Goal: Check status: Check status

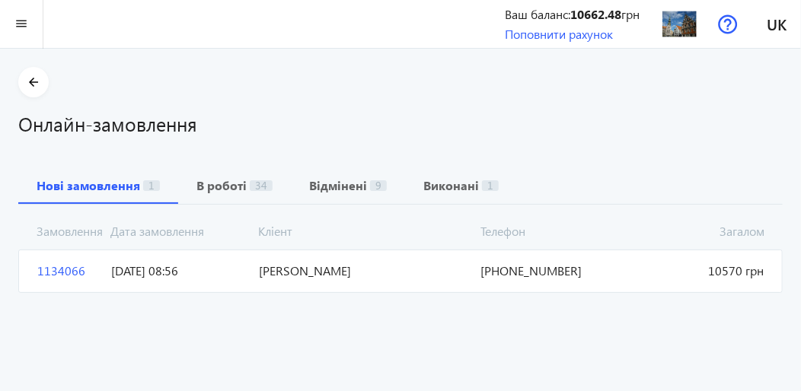
click at [396, 275] on span "Попов Ростислав Сергійович" at bounding box center [364, 271] width 222 height 17
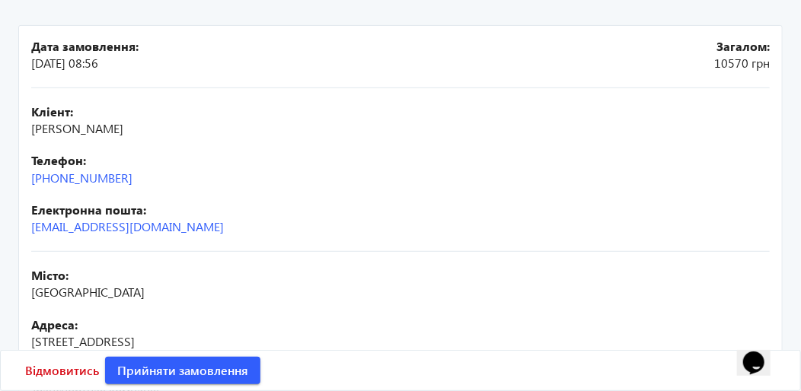
scroll to position [209, 0]
drag, startPoint x: 115, startPoint y: 180, endPoint x: 283, endPoint y: 134, distance: 173.7
click at [282, 130] on div "Кліент: Попов Ростислав Сергійович" at bounding box center [400, 121] width 739 height 34
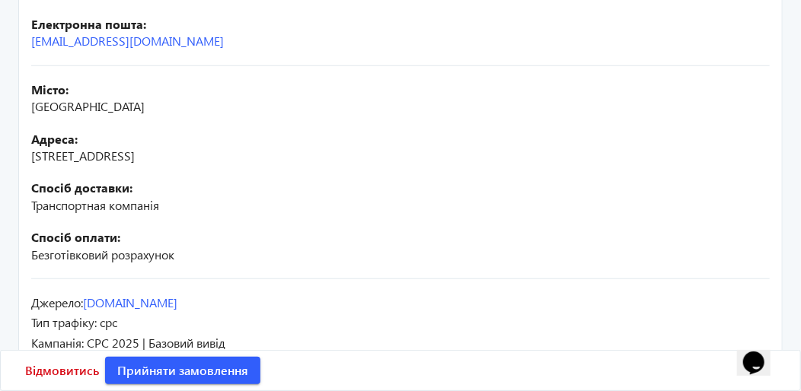
scroll to position [438, 0]
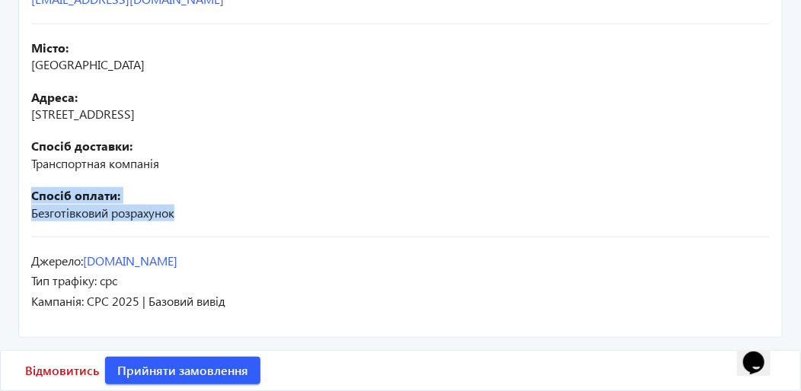
drag, startPoint x: 185, startPoint y: 214, endPoint x: 24, endPoint y: 180, distance: 165.0
click at [24, 180] on mat-card "Дата замовлення: 03.09.2025 08:56 Загалом: 10570 грн Кліент: Попов Ростислав Се…" at bounding box center [400, 67] width 765 height 541
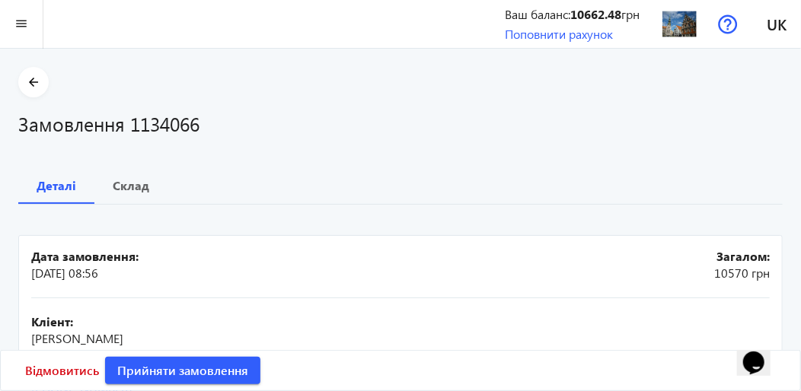
scroll to position [228, 0]
